Goal: Check status: Check status

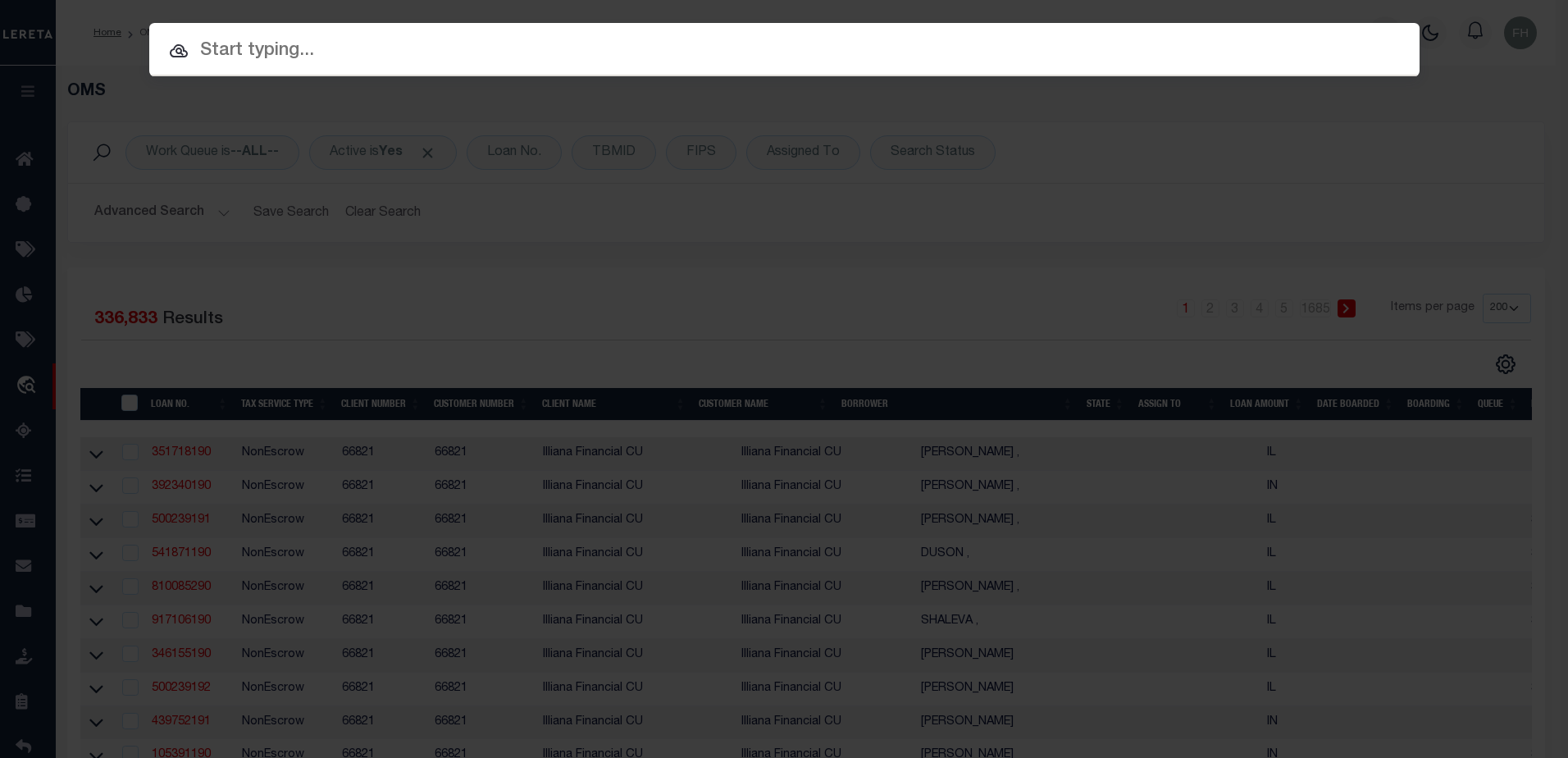
select select "200"
click at [390, 34] on div at bounding box center [784, 49] width 1270 height 52
click at [334, 56] on input "text" at bounding box center [784, 51] width 1270 height 29
paste input "2002639972"
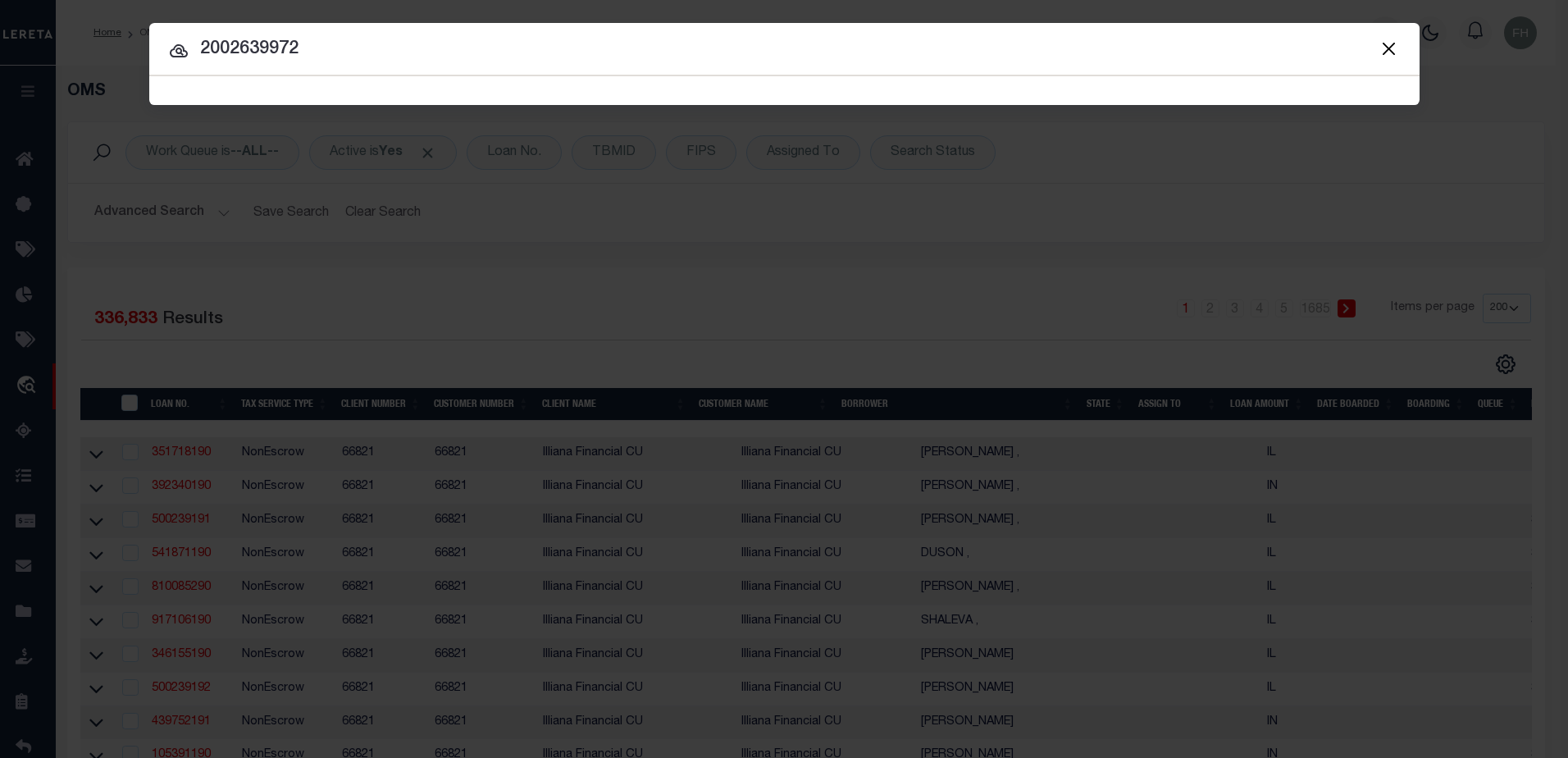
type input "2002639972"
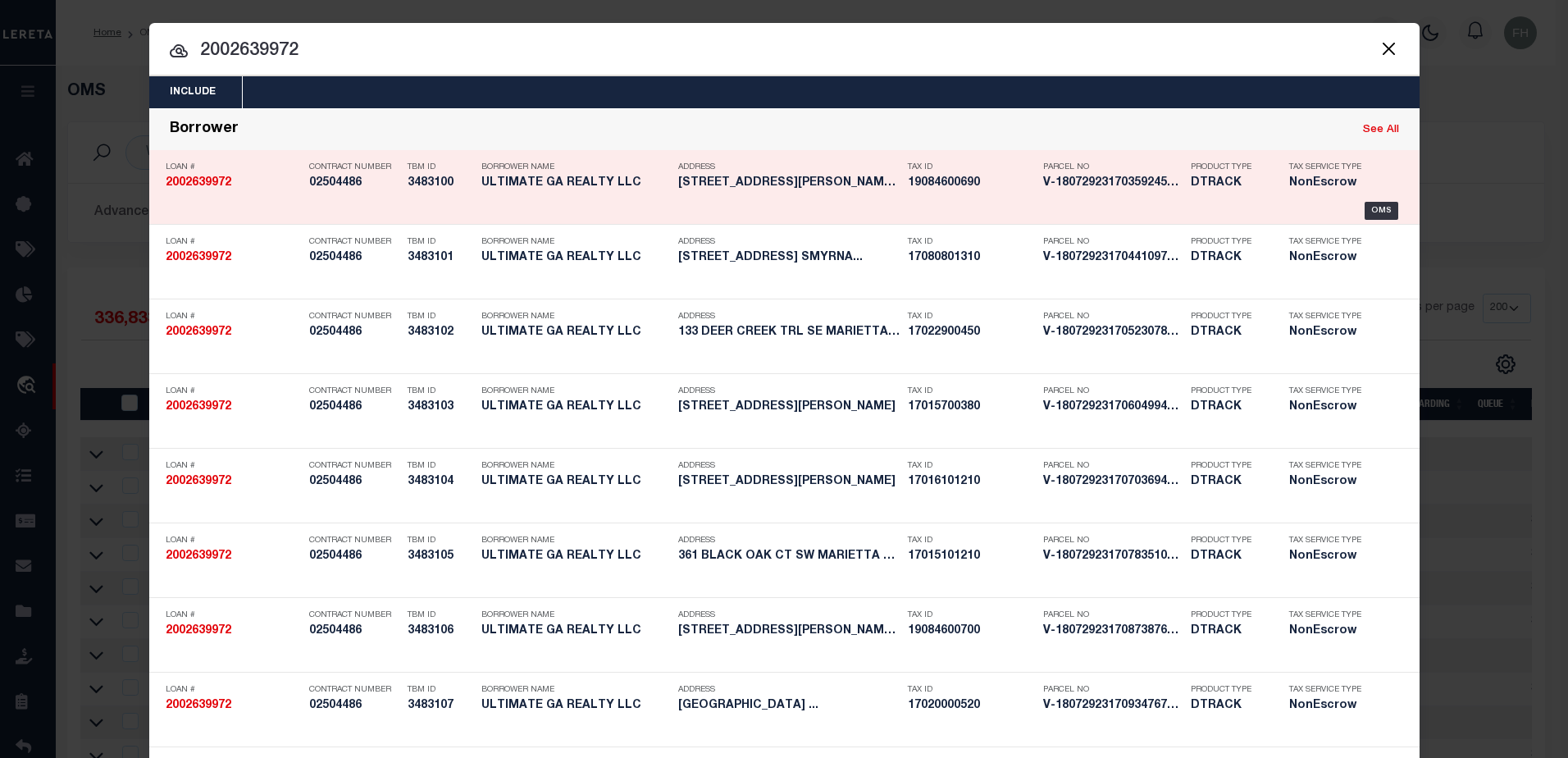
click at [198, 186] on strong "2002639972" at bounding box center [198, 183] width 65 height 11
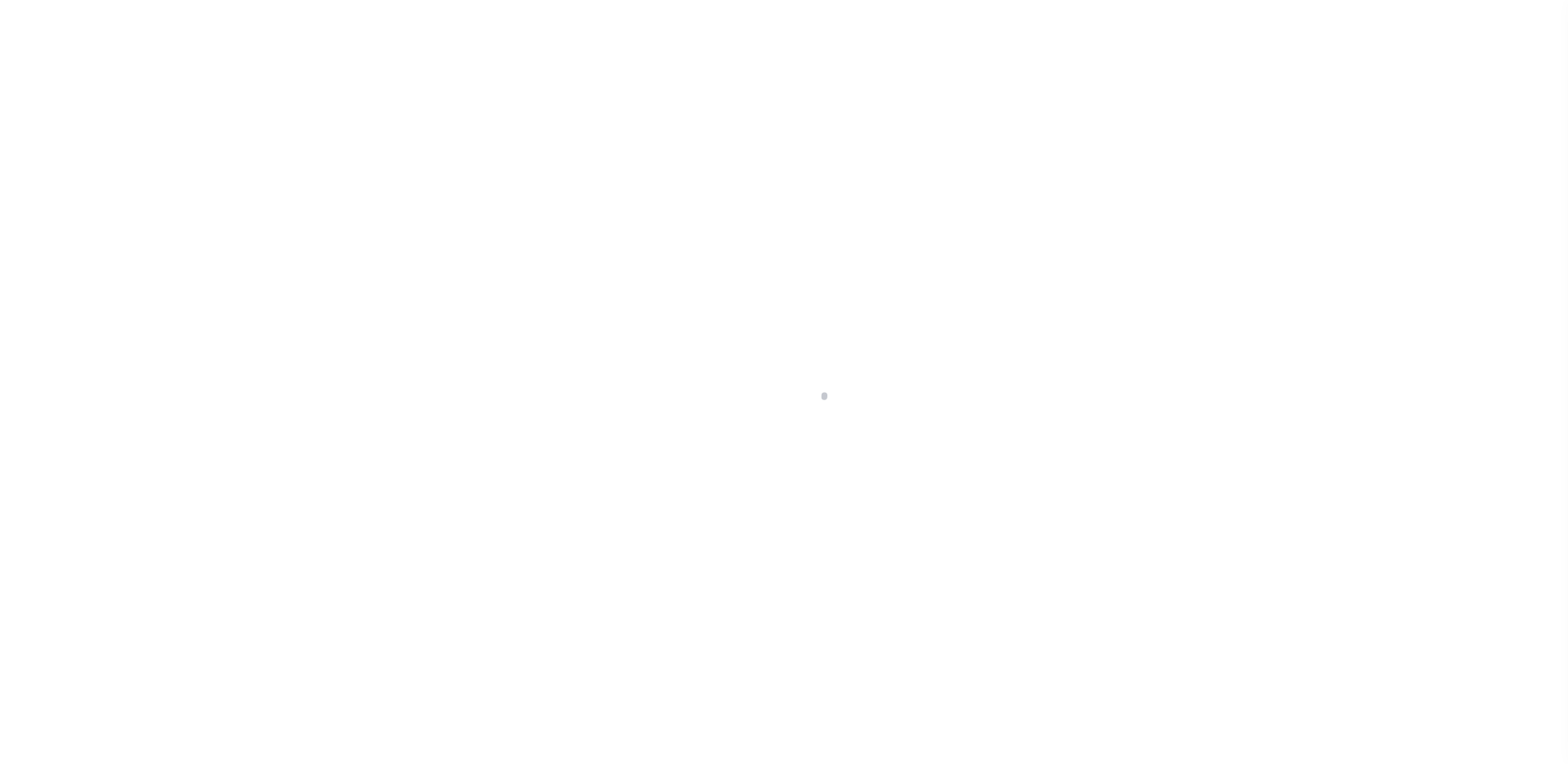
select select "4983"
select select "NonEscrow"
